Goal: Find contact information: Find contact information

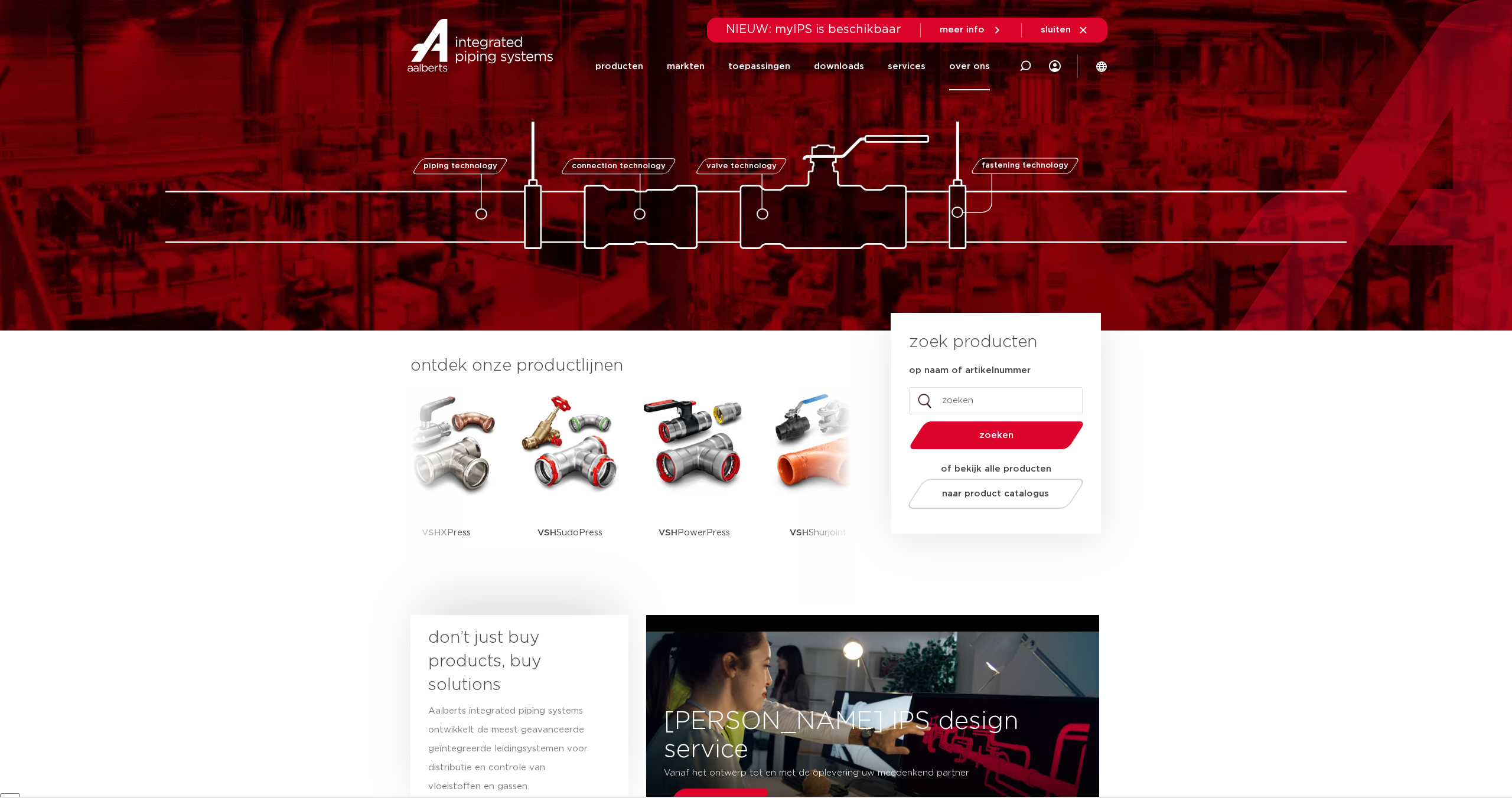
click at [975, 68] on link "over ons" at bounding box center [970, 67] width 41 height 48
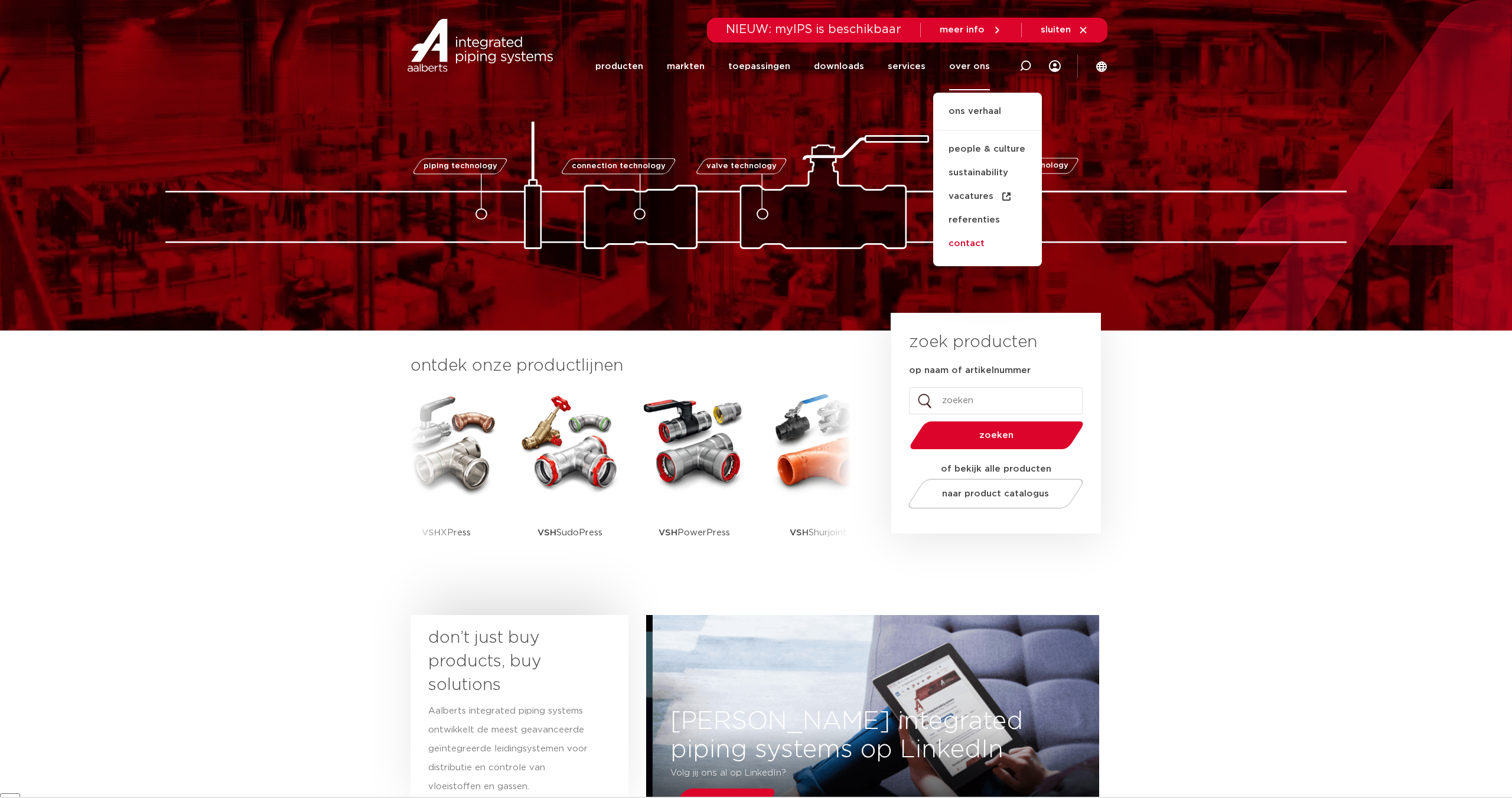
click at [977, 244] on link "contact" at bounding box center [987, 244] width 109 height 24
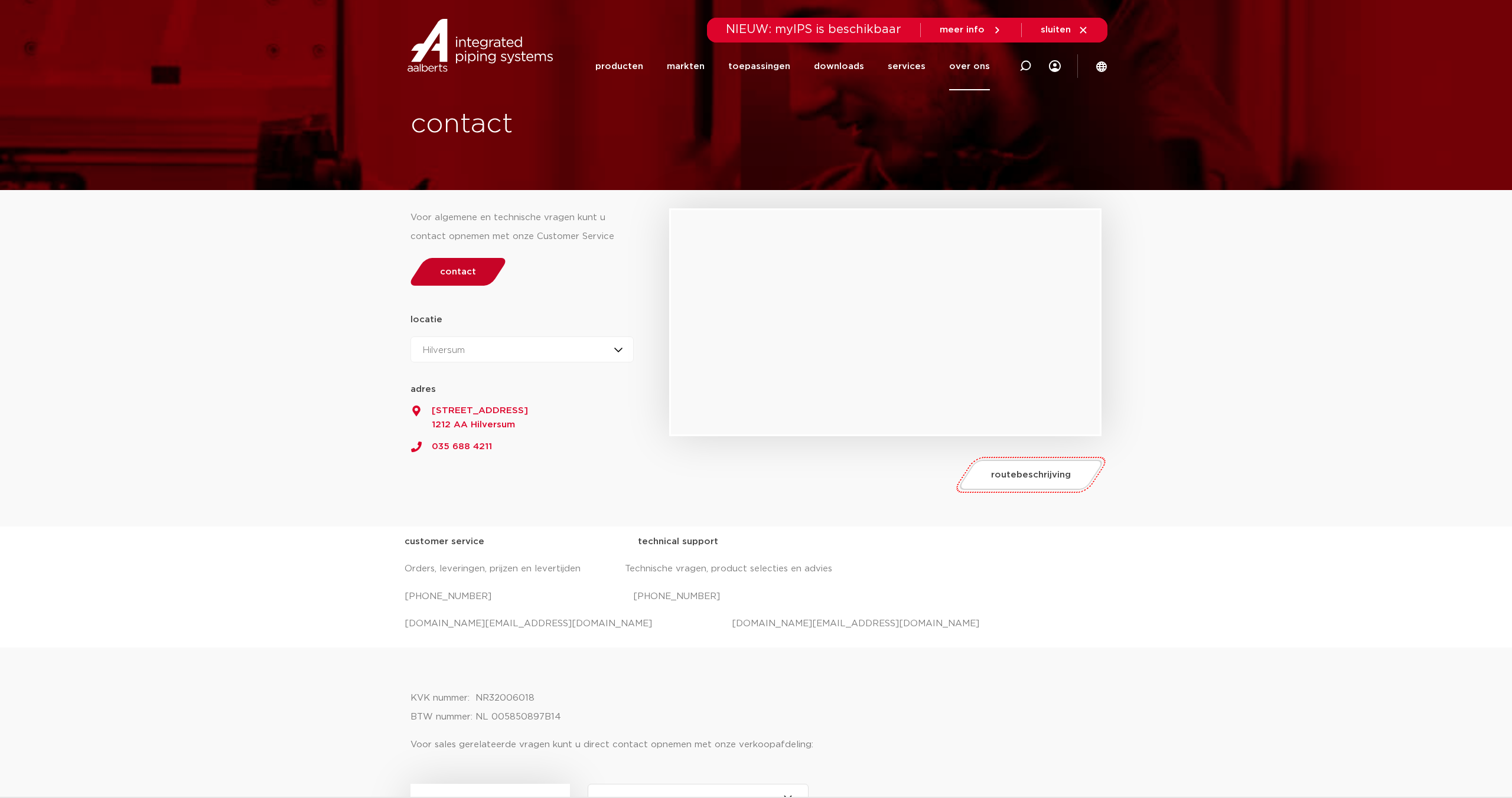
click at [473, 277] on link "contact" at bounding box center [458, 271] width 102 height 27
